Goal: Navigation & Orientation: Go to known website

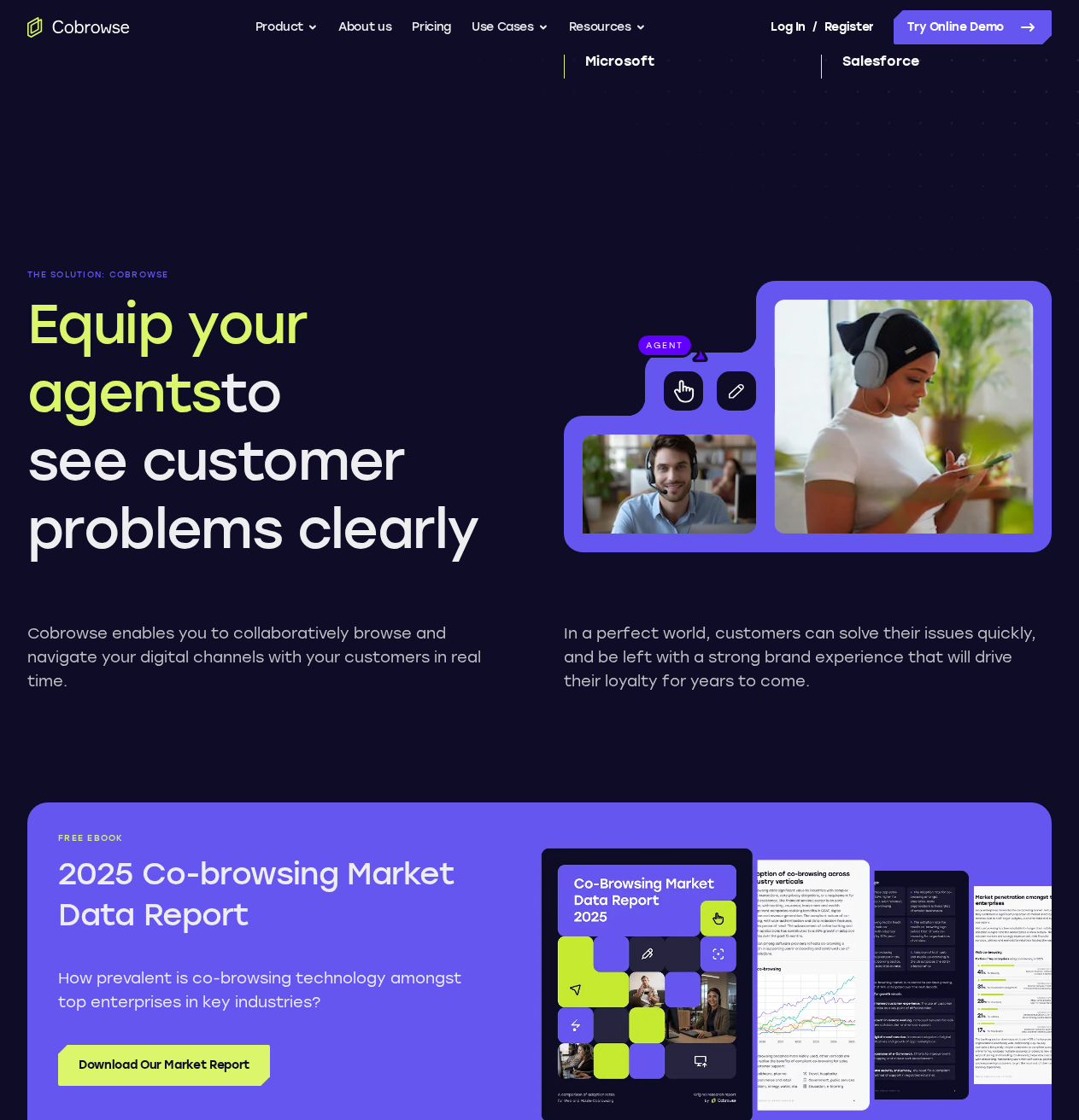
scroll to position [683, 0]
